Goal: Transaction & Acquisition: Purchase product/service

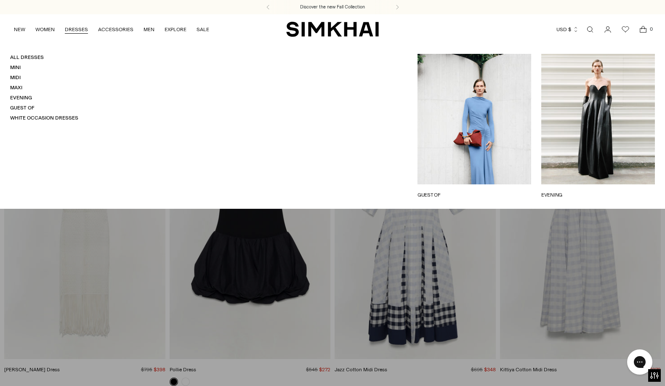
click at [16, 71] on h4 "Mini" at bounding box center [44, 67] width 68 height 7
click at [16, 69] on link "Mini" at bounding box center [15, 67] width 11 height 6
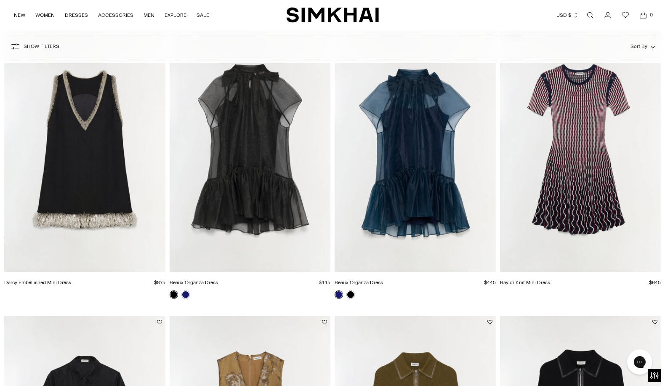
scroll to position [379, 0]
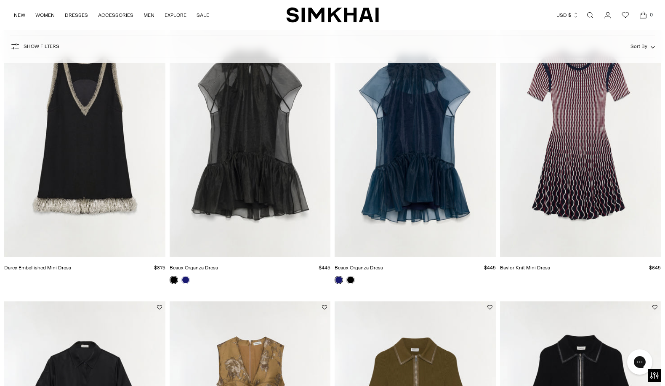
click at [0, 0] on img "Darcy Embellished Mini Dress" at bounding box center [0, 0] width 0 height 0
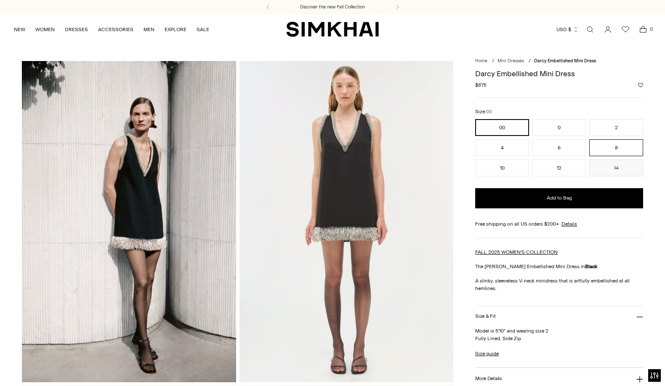
click at [610, 145] on button "8" at bounding box center [616, 147] width 54 height 17
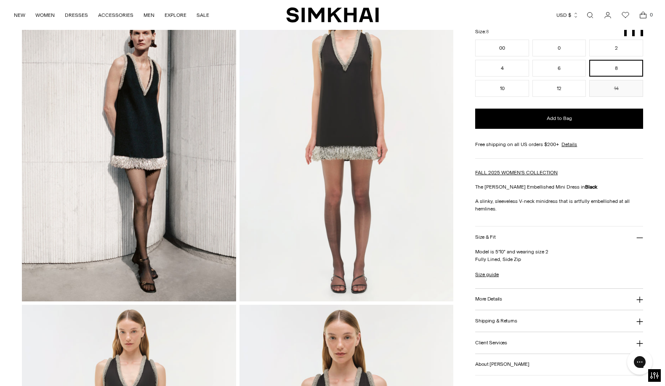
scroll to position [84, 0]
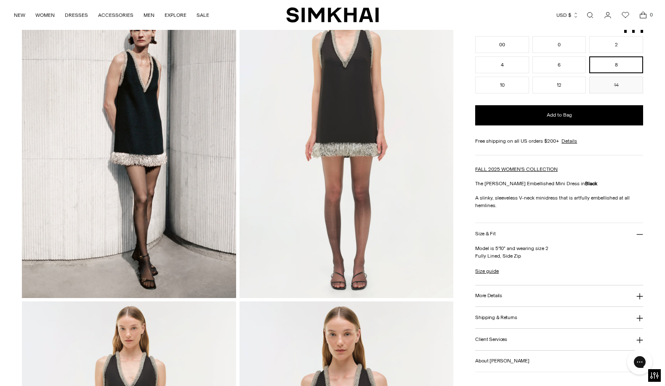
click at [595, 296] on button "More Details" at bounding box center [559, 295] width 168 height 21
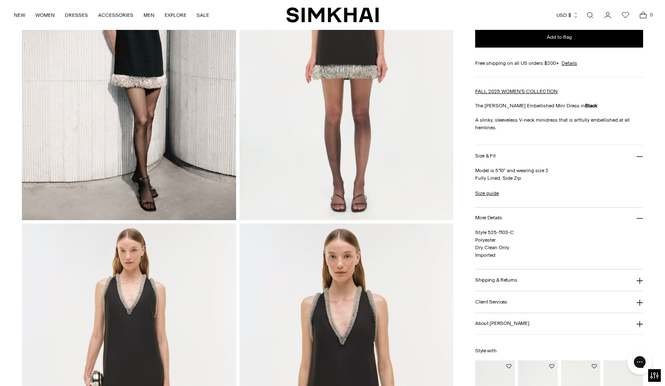
scroll to position [168, 0]
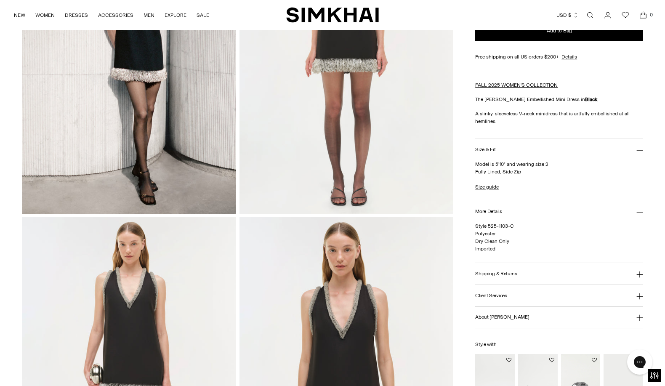
click at [588, 276] on button "Shipping & Returns" at bounding box center [559, 273] width 168 height 21
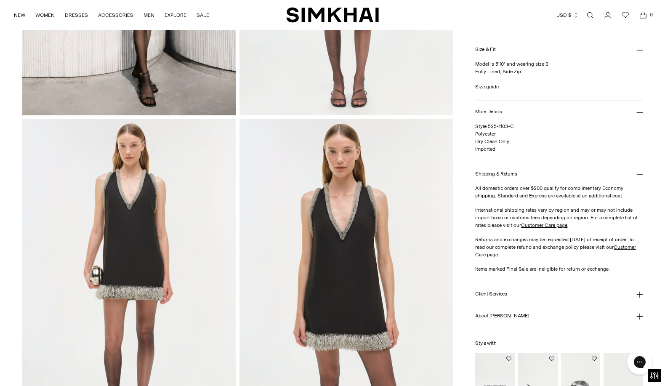
scroll to position [294, 0]
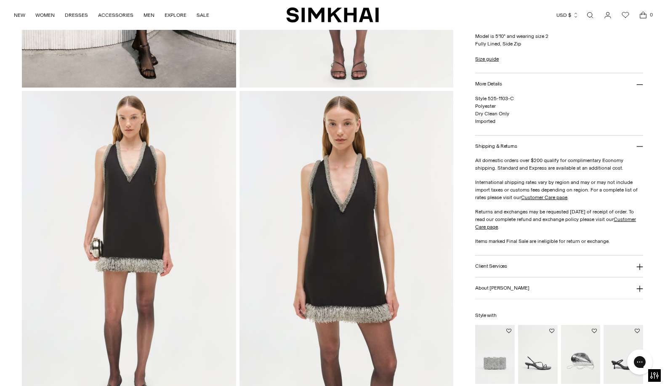
click at [591, 267] on button "Client Services" at bounding box center [559, 265] width 168 height 21
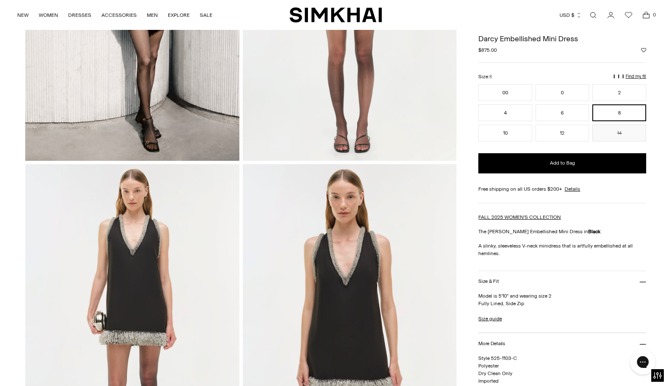
scroll to position [210, 0]
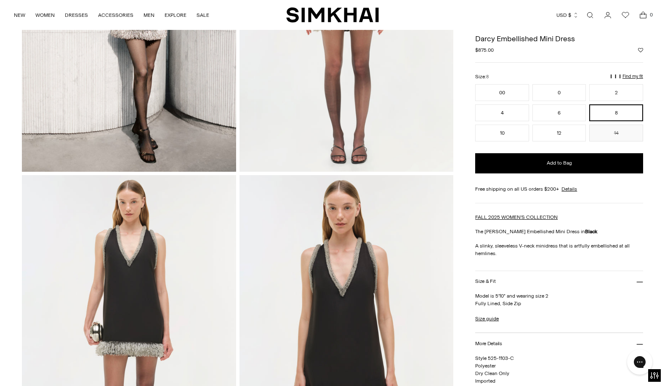
click at [525, 75] on p "Find my fit" at bounding box center [521, 79] width 10 height 15
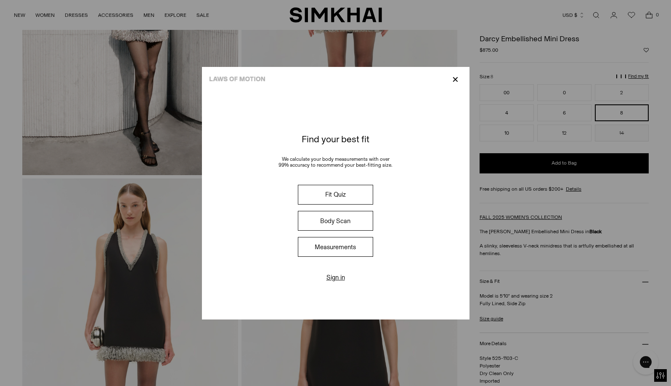
click at [356, 195] on button "Fit Quiz" at bounding box center [335, 195] width 75 height 20
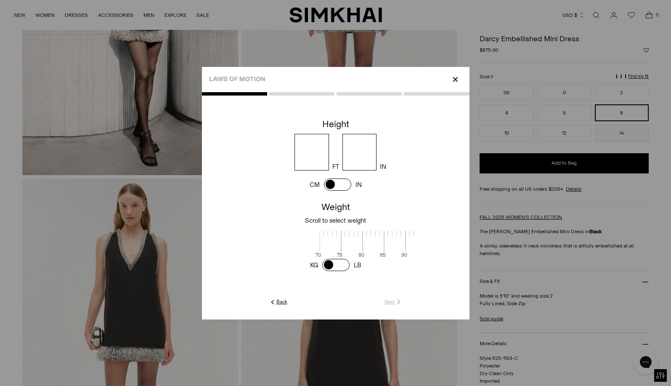
scroll to position [1, 273]
click at [309, 151] on input "number" at bounding box center [311, 152] width 34 height 37
type input "*"
click at [363, 150] on input "number" at bounding box center [359, 152] width 34 height 37
type input "*"
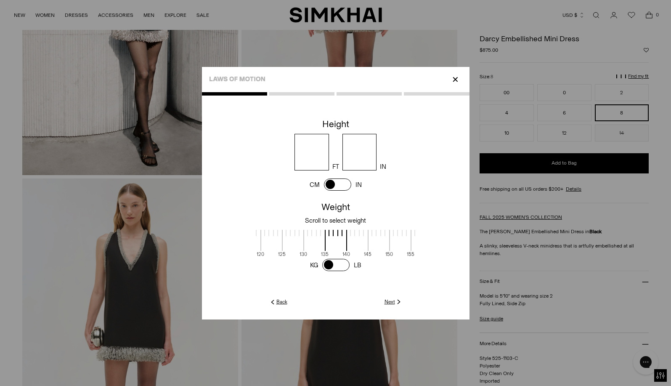
click at [390, 235] on div at bounding box center [399, 233] width 21 height 6
click at [413, 234] on div at bounding box center [421, 233] width 21 height 6
drag, startPoint x: 350, startPoint y: 236, endPoint x: 265, endPoint y: 234, distance: 84.2
click at [265, 234] on label at bounding box center [272, 236] width 21 height 12
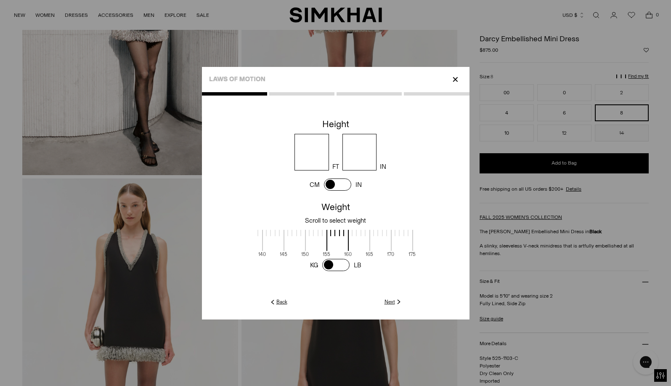
click at [386, 299] on link "Next" at bounding box center [393, 302] width 18 height 8
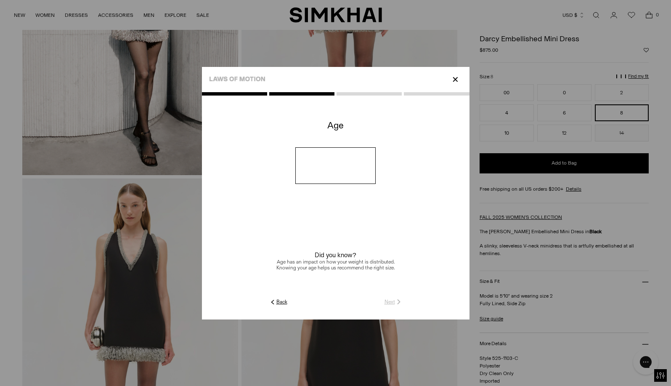
click at [320, 164] on input "number" at bounding box center [335, 165] width 80 height 37
type input "**"
click at [393, 302] on link "Next" at bounding box center [393, 302] width 18 height 8
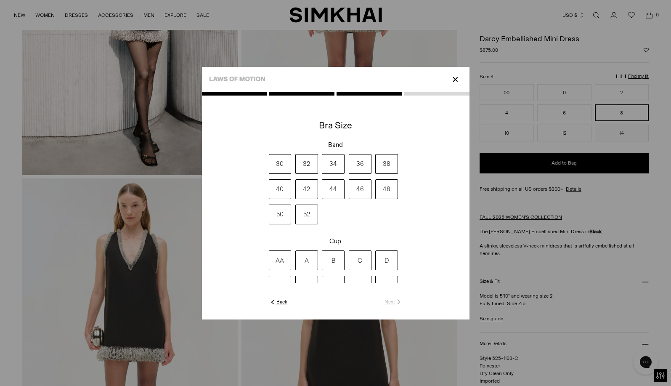
click at [328, 166] on label "34" at bounding box center [333, 164] width 23 height 20
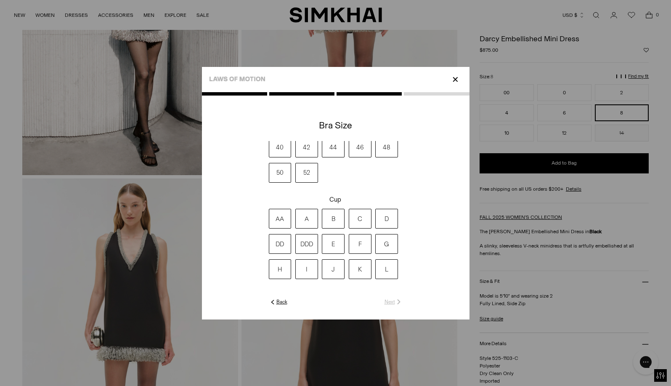
scroll to position [42, 0]
click at [283, 241] on label "DD" at bounding box center [280, 243] width 23 height 20
click at [386, 303] on link "Next" at bounding box center [393, 302] width 18 height 8
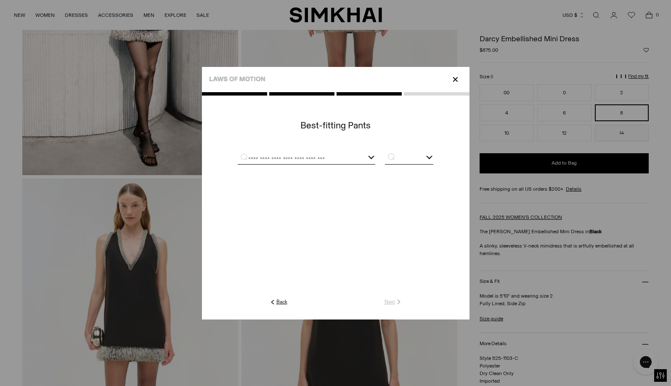
click at [285, 160] on input "text" at bounding box center [296, 159] width 117 height 11
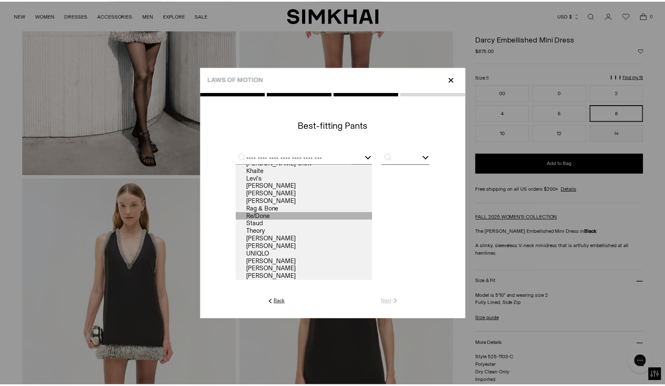
scroll to position [8, 0]
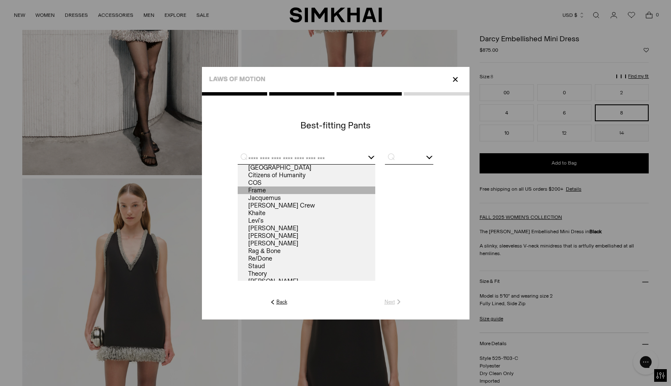
click at [273, 191] on link "Frame" at bounding box center [307, 190] width 138 height 8
type input "*****"
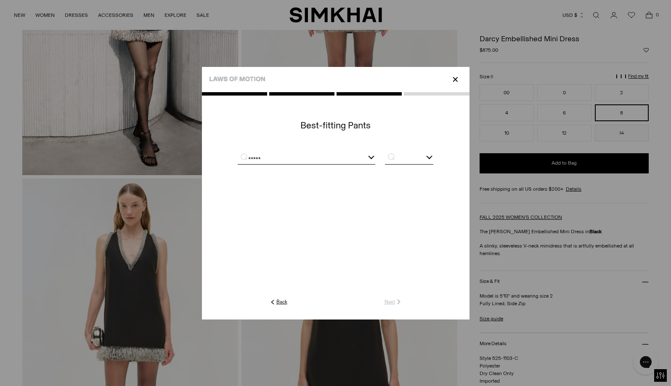
click at [404, 161] on input "text" at bounding box center [409, 159] width 48 height 11
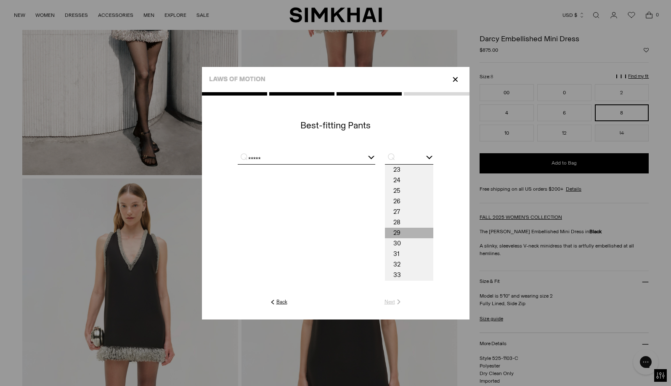
click at [397, 228] on span "29" at bounding box center [409, 233] width 48 height 11
type input "**"
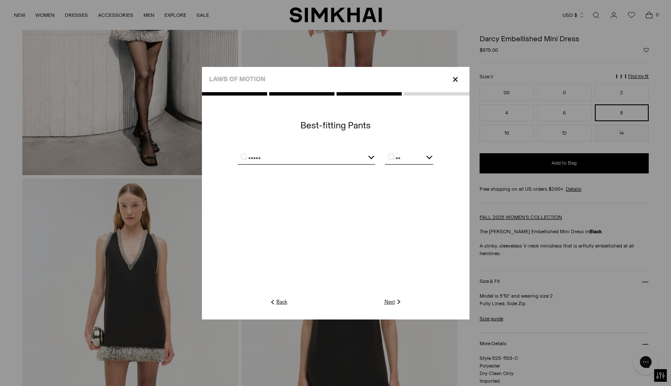
click at [317, 159] on input "*****" at bounding box center [296, 159] width 117 height 11
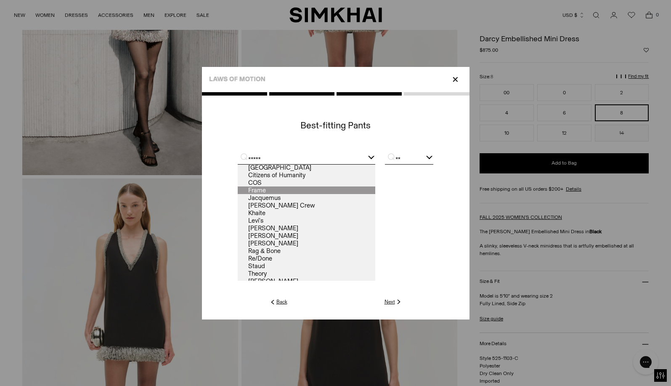
click at [317, 159] on input "*****" at bounding box center [296, 159] width 117 height 11
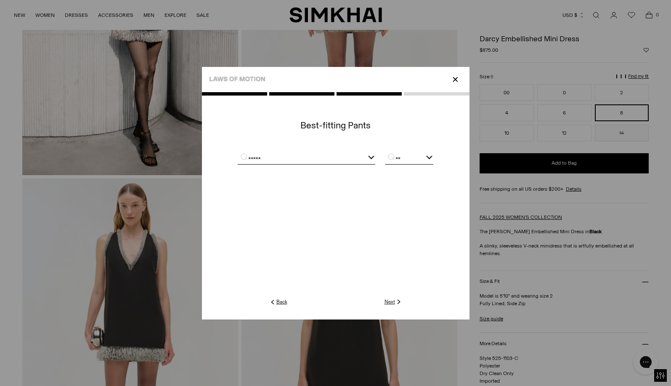
click at [390, 302] on link "Next" at bounding box center [393, 302] width 18 height 8
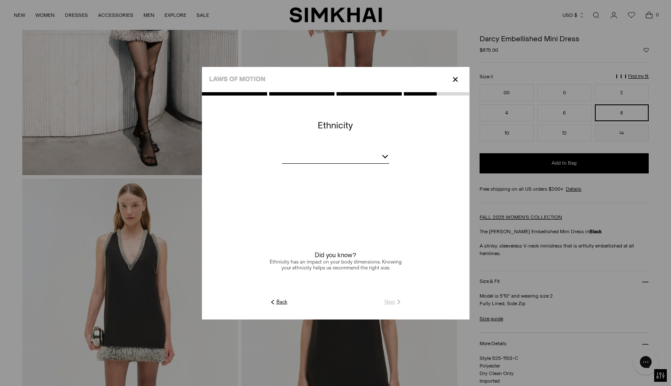
click at [358, 160] on div at bounding box center [335, 158] width 107 height 11
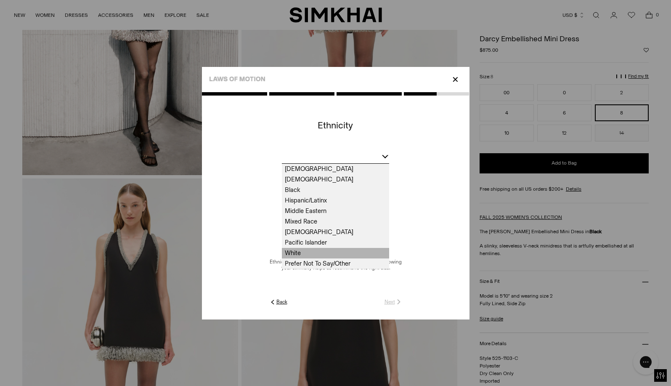
click at [327, 253] on span "White" at bounding box center [335, 253] width 107 height 11
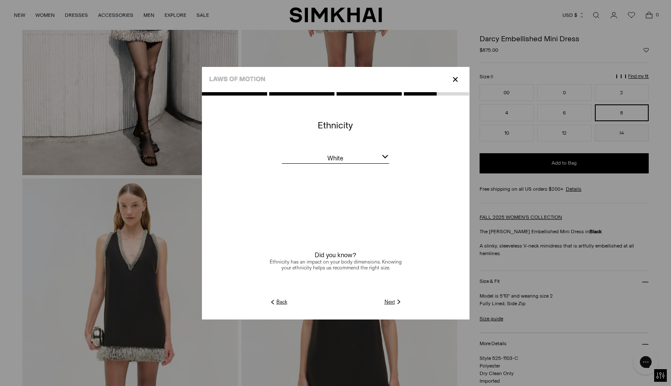
click at [395, 303] on img at bounding box center [399, 302] width 8 height 8
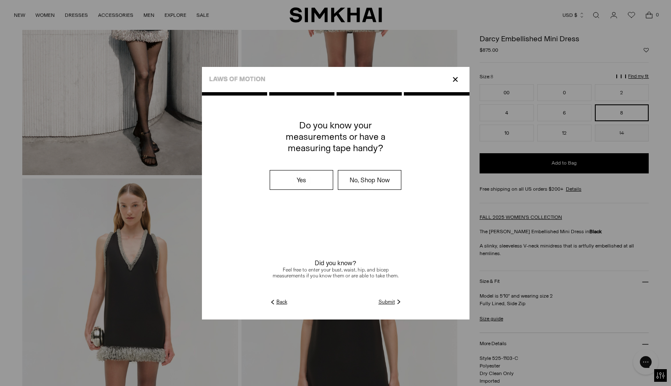
click at [383, 297] on bc-guided-choice at bounding box center [336, 206] width 268 height 181
click at [384, 303] on link "Submit" at bounding box center [391, 302] width 24 height 8
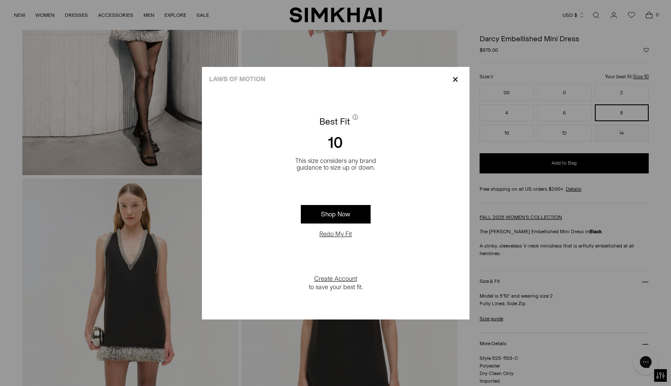
click at [458, 80] on p "✕" at bounding box center [455, 79] width 11 height 14
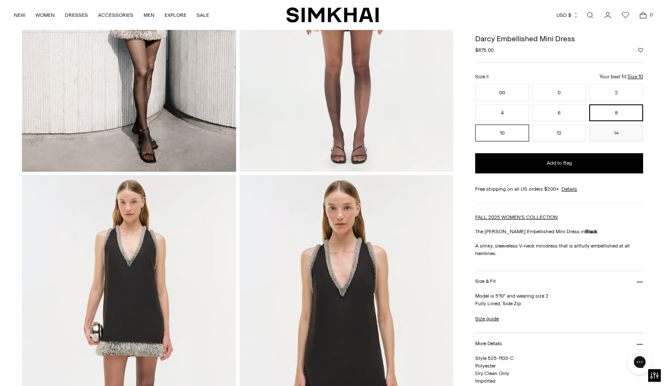
click at [497, 134] on button "10" at bounding box center [502, 133] width 54 height 17
